Goal: Navigation & Orientation: Understand site structure

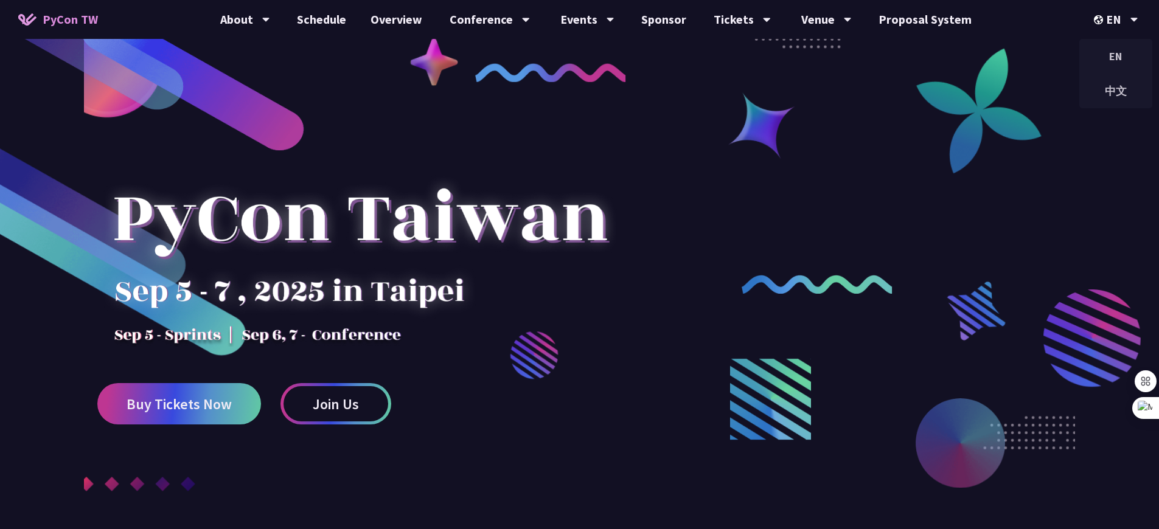
click at [1122, 95] on div "中文" at bounding box center [1115, 91] width 73 height 29
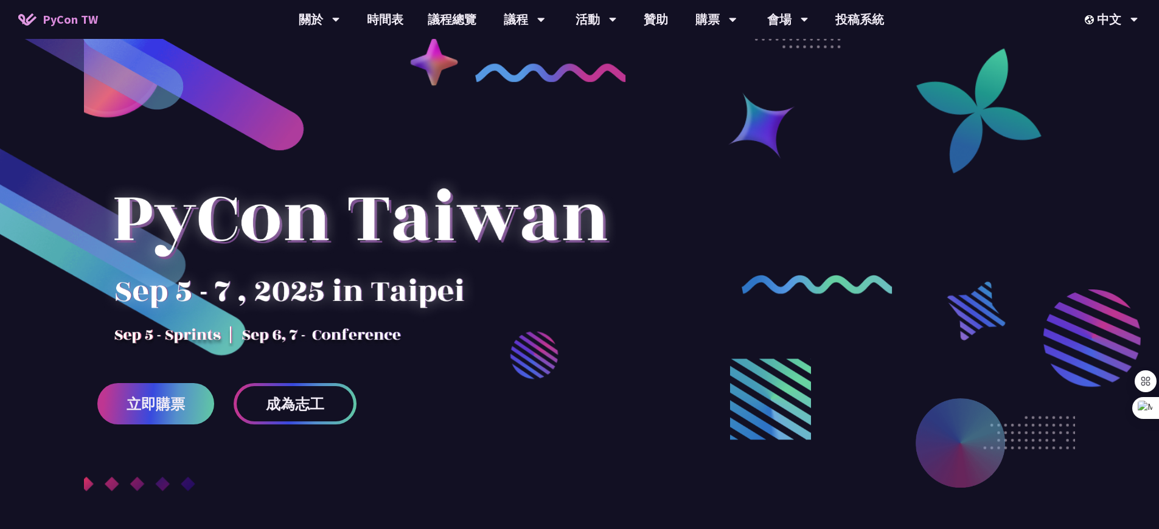
click at [390, 21] on link "時間表" at bounding box center [385, 19] width 61 height 39
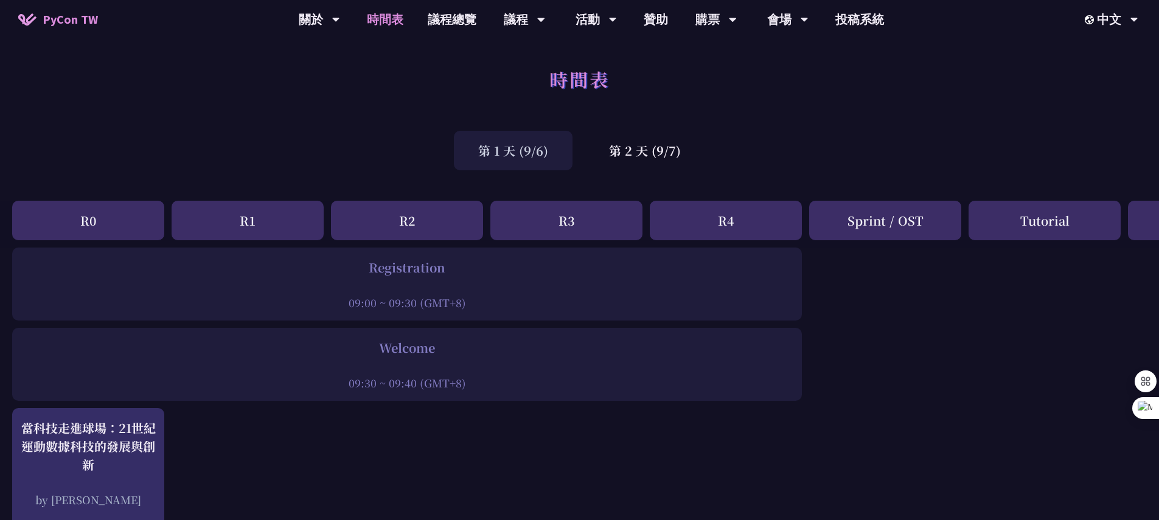
click at [451, 21] on link "議程總覽" at bounding box center [452, 19] width 73 height 39
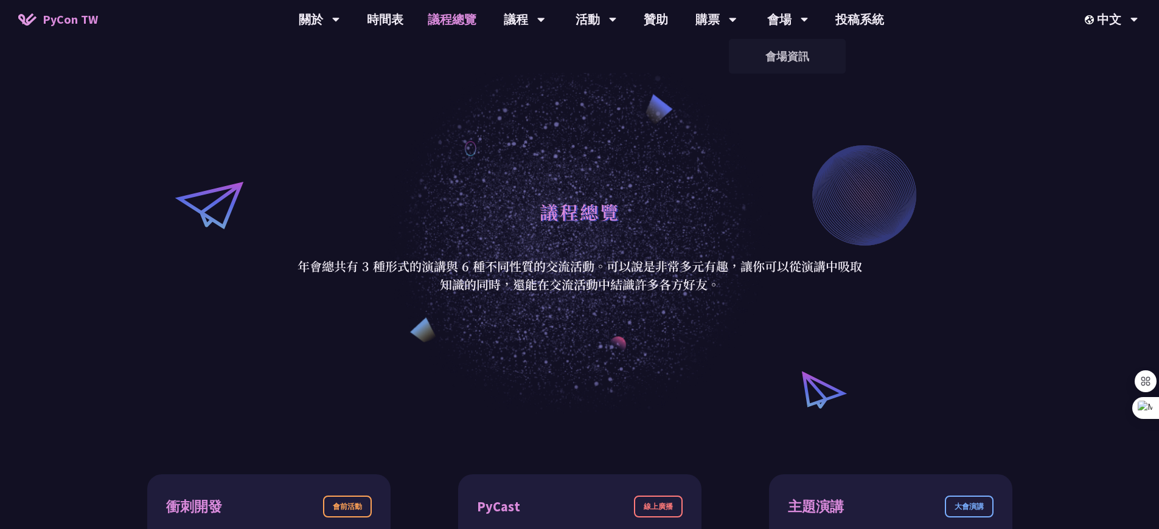
click at [799, 57] on link "會場資訊" at bounding box center [787, 56] width 117 height 29
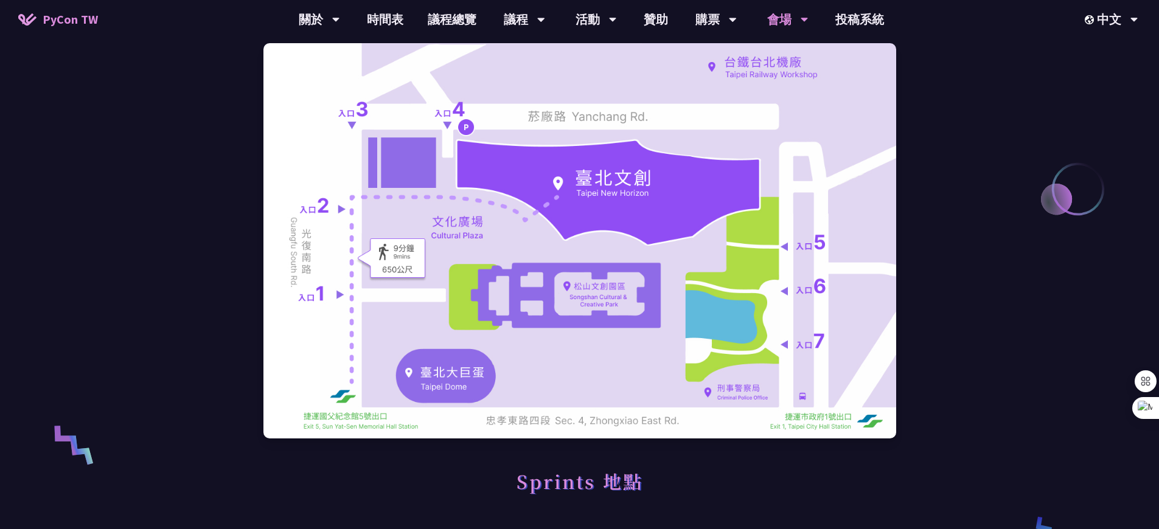
scroll to position [146, 0]
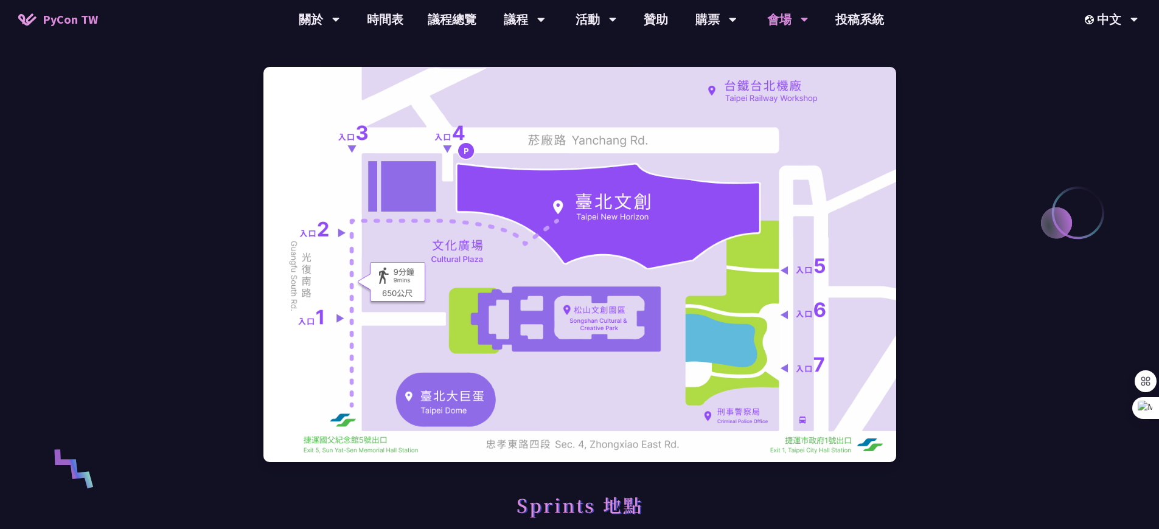
click at [54, 22] on span "PyCon TW" at bounding box center [70, 19] width 55 height 18
